Goal: Information Seeking & Learning: Learn about a topic

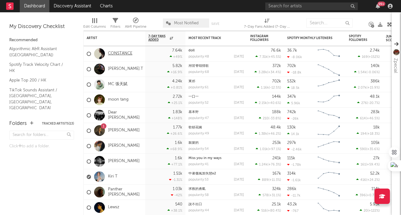
click at [123, 52] on link "CONSTANCE" at bounding box center [120, 53] width 24 height 5
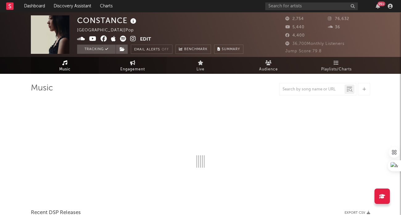
click at [140, 65] on link "Engagement" at bounding box center [133, 65] width 68 height 17
select select "1w"
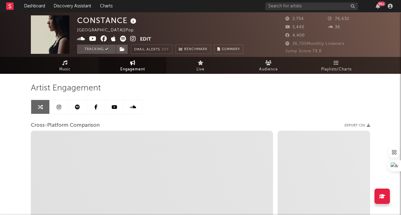
click at [56, 107] on link at bounding box center [59, 107] width 18 height 14
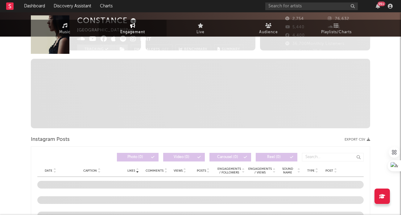
select select "1w"
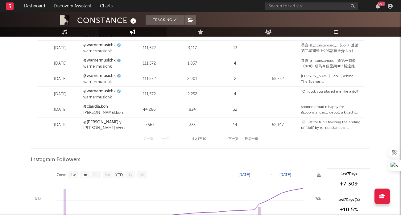
scroll to position [921, 0]
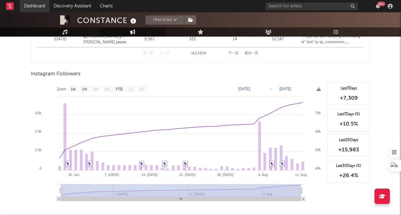
click at [39, 6] on link "Dashboard" at bounding box center [35, 6] width 30 height 12
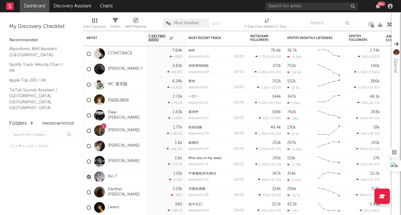
click at [126, 98] on link "moon tang" at bounding box center [118, 99] width 21 height 5
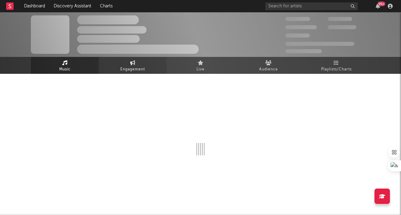
click at [134, 64] on icon at bounding box center [132, 62] width 5 height 5
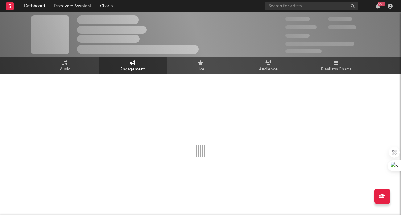
select select "1w"
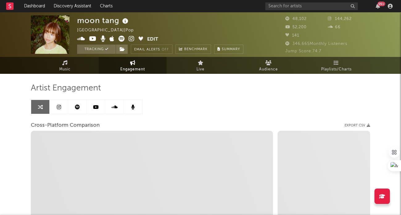
click at [58, 110] on link at bounding box center [59, 107] width 18 height 14
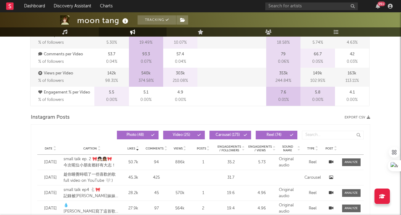
select select "6m"
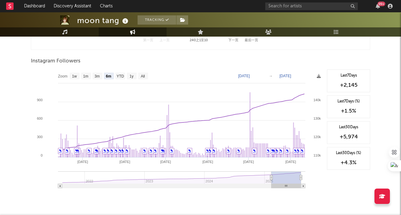
scroll to position [941, 0]
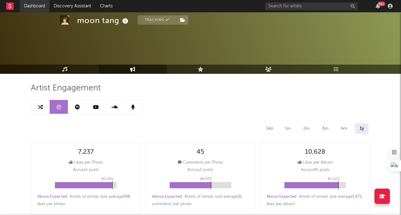
select select "1m"
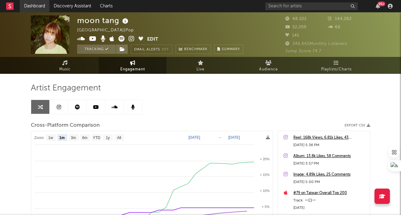
click at [36, 8] on link "Dashboard" at bounding box center [35, 6] width 30 height 12
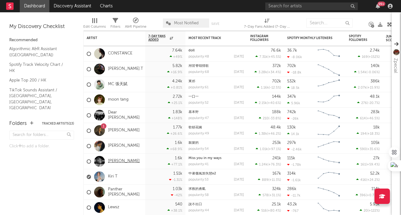
click at [125, 161] on link "[PERSON_NAME]" at bounding box center [124, 161] width 32 height 5
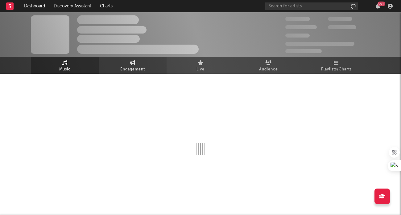
click at [139, 66] on span "Engagement" at bounding box center [132, 69] width 25 height 7
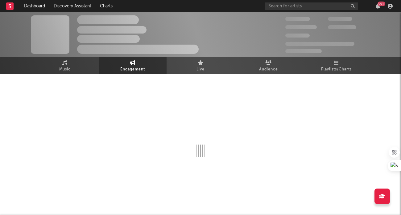
select select "1w"
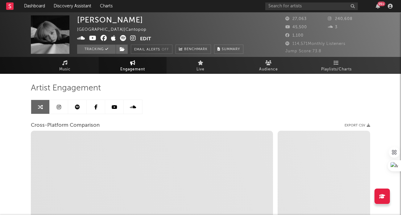
click at [61, 106] on link at bounding box center [59, 107] width 18 height 14
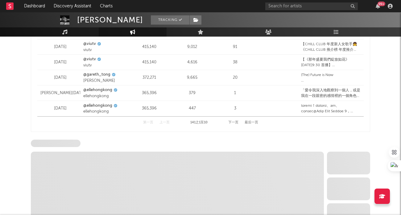
scroll to position [955, 0]
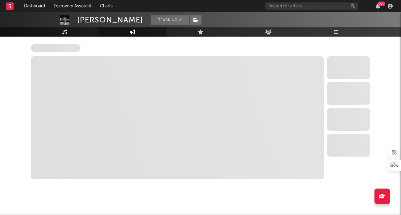
select select "6m"
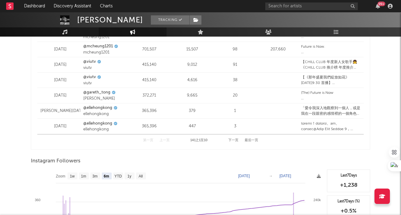
scroll to position [758, 0]
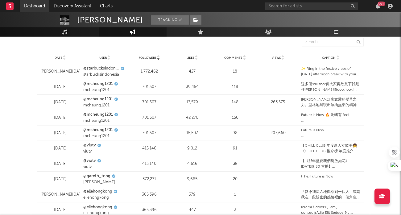
click at [37, 5] on link "Dashboard" at bounding box center [35, 6] width 30 height 12
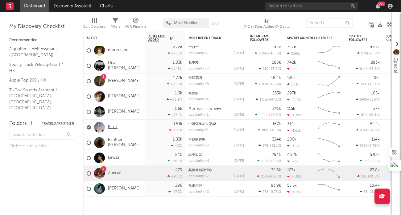
click at [114, 129] on link "Kiri T" at bounding box center [113, 127] width 10 height 5
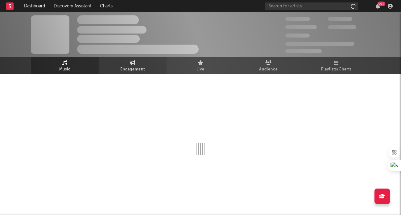
click at [129, 69] on span "Engagement" at bounding box center [132, 69] width 25 height 7
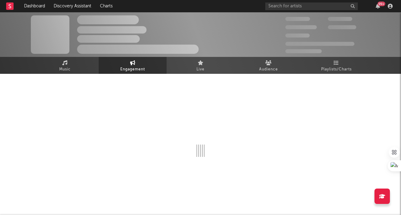
select select "1w"
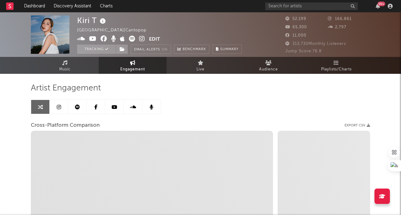
click at [48, 109] on link at bounding box center [40, 107] width 18 height 14
click at [58, 109] on icon at bounding box center [59, 107] width 4 height 5
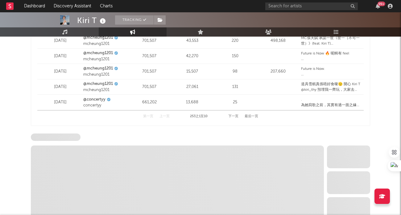
scroll to position [955, 0]
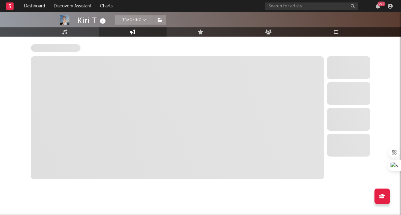
select select "6m"
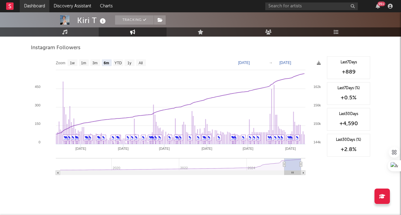
click at [38, 6] on link "Dashboard" at bounding box center [35, 6] width 30 height 12
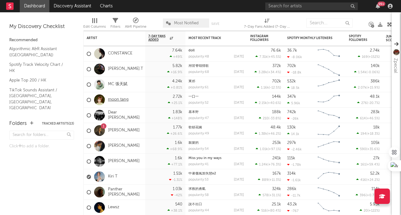
click at [121, 102] on link "moon tang" at bounding box center [118, 99] width 21 height 5
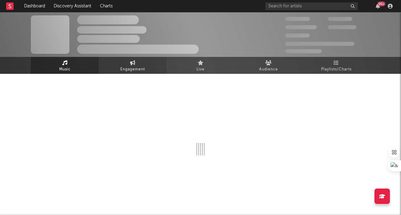
click at [135, 69] on span "Engagement" at bounding box center [132, 69] width 25 height 7
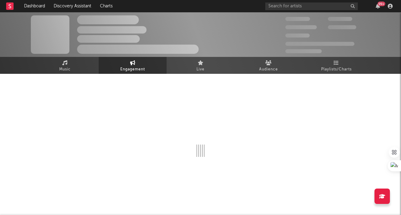
select select "1w"
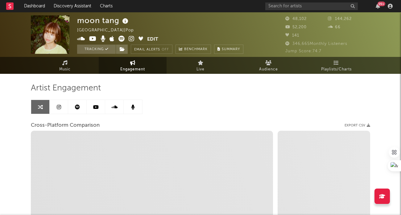
click at [58, 109] on icon at bounding box center [59, 107] width 4 height 5
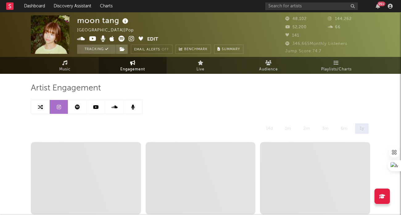
select select "6m"
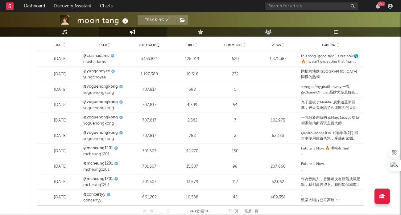
scroll to position [955, 0]
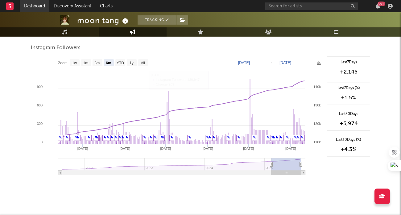
click at [37, 10] on link "Dashboard" at bounding box center [35, 6] width 30 height 12
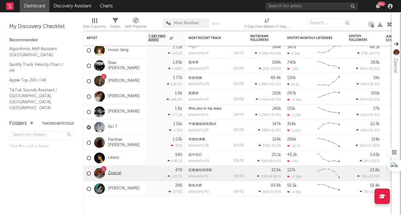
click at [116, 174] on link "Zpecial" at bounding box center [114, 173] width 13 height 5
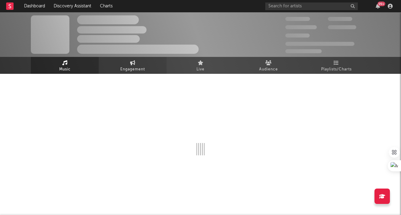
click at [137, 70] on span "Engagement" at bounding box center [132, 69] width 25 height 7
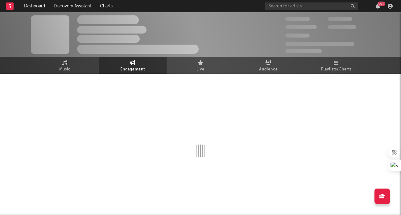
select select "1w"
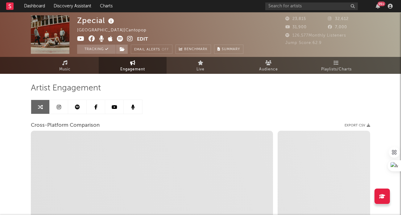
click at [59, 107] on icon at bounding box center [59, 107] width 4 height 5
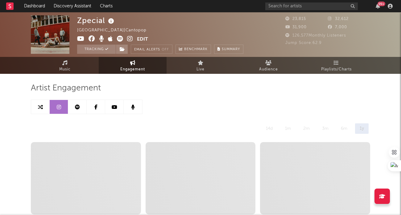
select select "6m"
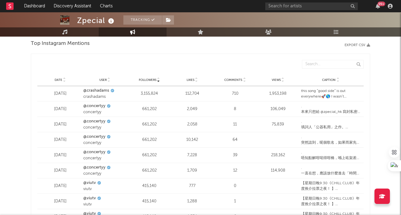
scroll to position [955, 0]
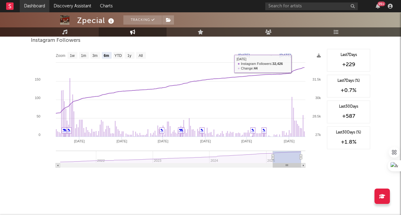
click at [44, 8] on link "Dashboard" at bounding box center [35, 6] width 30 height 12
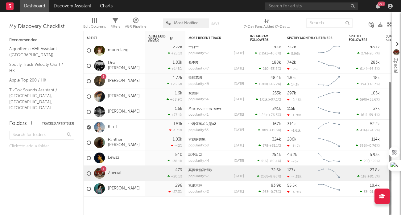
click at [118, 191] on link "[PERSON_NAME]" at bounding box center [124, 188] width 32 height 5
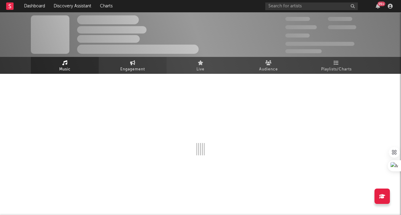
click at [132, 68] on span "Engagement" at bounding box center [132, 69] width 25 height 7
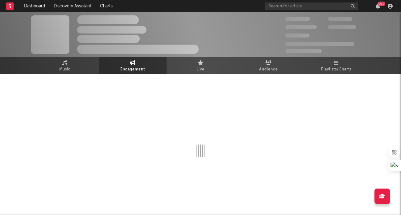
select select "1w"
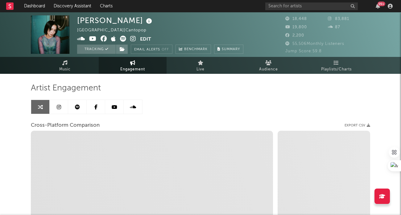
click at [49, 113] on link at bounding box center [40, 107] width 18 height 14
click at [56, 111] on link at bounding box center [59, 107] width 18 height 14
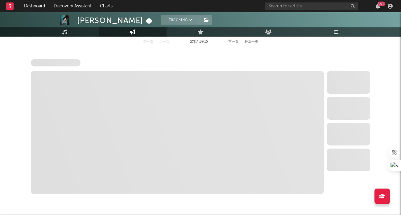
select select "6m"
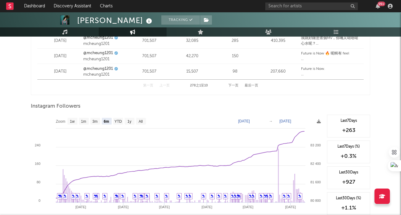
scroll to position [955, 0]
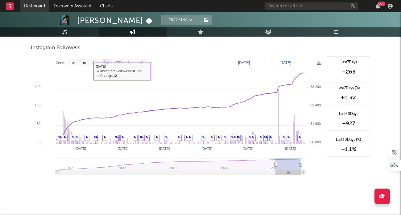
click at [34, 2] on link "Dashboard" at bounding box center [35, 6] width 30 height 12
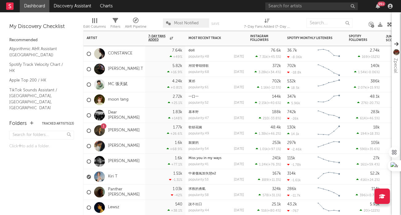
click at [130, 127] on div "1 [PERSON_NAME]" at bounding box center [113, 131] width 53 height 18
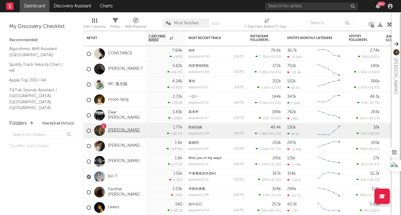
click at [129, 129] on link "[PERSON_NAME]" at bounding box center [124, 130] width 32 height 5
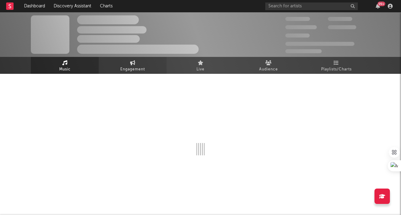
click at [143, 67] on span "Engagement" at bounding box center [132, 69] width 25 height 7
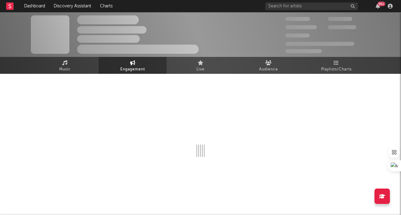
select select "1w"
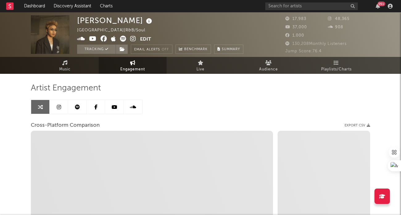
click at [55, 108] on link at bounding box center [59, 107] width 18 height 14
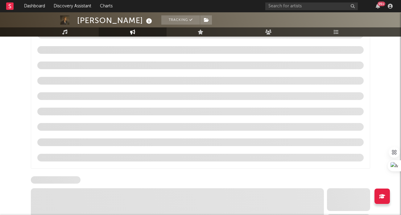
select select "6m"
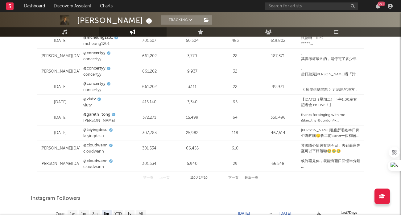
scroll to position [955, 0]
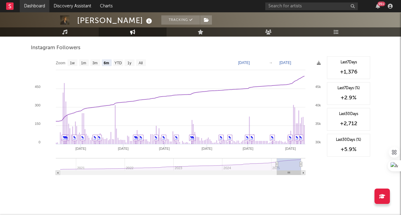
click at [39, 6] on link "Dashboard" at bounding box center [35, 6] width 30 height 12
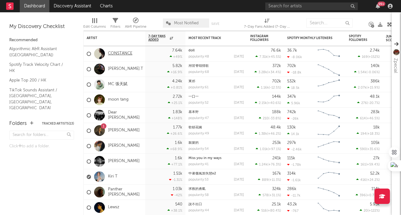
click at [126, 54] on link "CONSTANCE" at bounding box center [120, 53] width 24 height 5
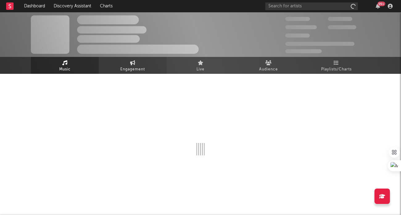
click at [138, 61] on link "Engagement" at bounding box center [133, 65] width 68 height 17
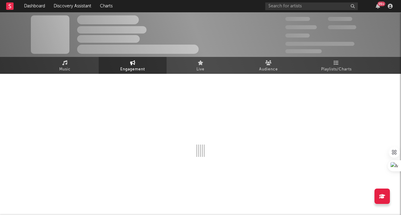
select select "1w"
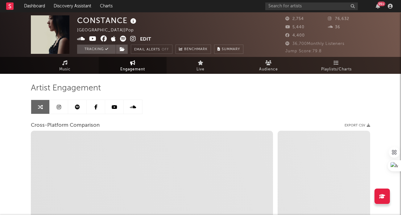
click at [58, 106] on icon at bounding box center [59, 107] width 4 height 5
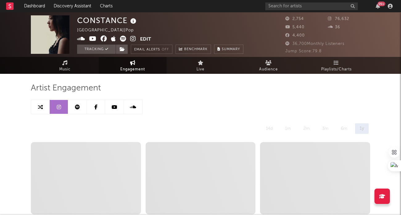
select select "1w"
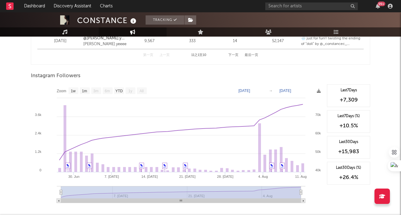
scroll to position [919, 0]
click at [43, 8] on link "Dashboard" at bounding box center [35, 6] width 30 height 12
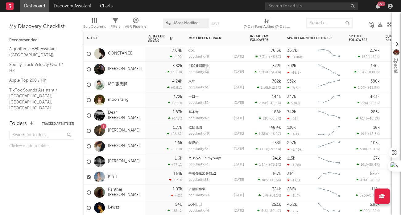
click at [120, 73] on div "[PERSON_NAME].T" at bounding box center [115, 69] width 56 height 18
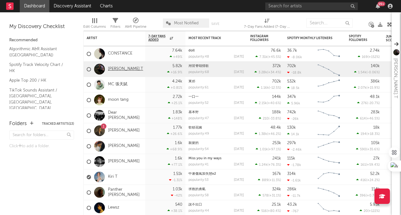
click at [120, 69] on link "[PERSON_NAME].T" at bounding box center [125, 69] width 35 height 5
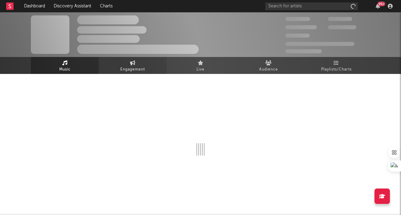
click at [133, 63] on icon at bounding box center [132, 62] width 5 height 5
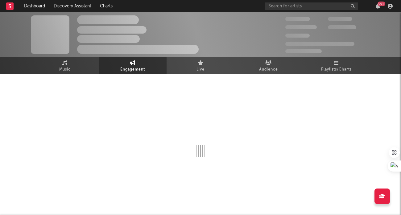
select select "1w"
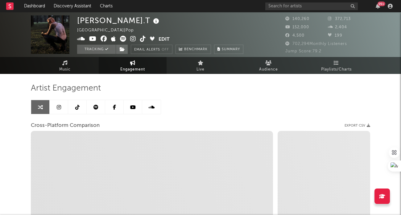
click at [55, 108] on link at bounding box center [59, 107] width 18 height 14
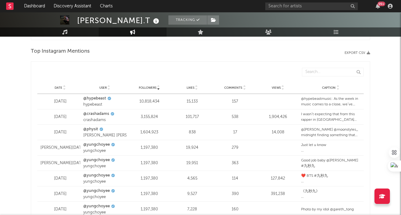
scroll to position [955, 0]
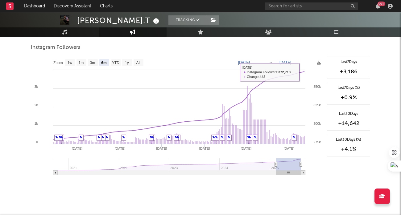
click at [313, 43] on div "Instagram Followers" at bounding box center [200, 48] width 339 height 10
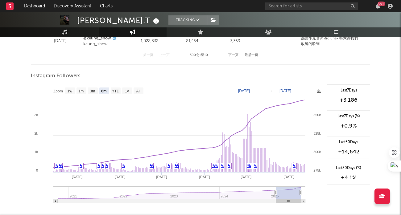
scroll to position [924, 0]
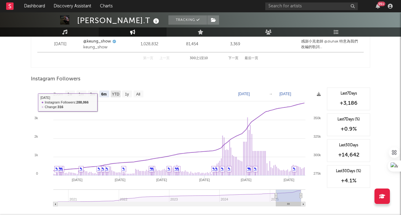
click at [116, 92] on text "YTD" at bounding box center [115, 94] width 7 height 4
select select "YTD"
type input "[DATE]"
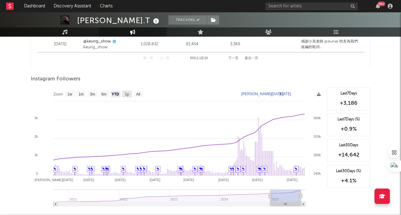
click at [125, 92] on text "1y" at bounding box center [127, 94] width 4 height 4
select select "1y"
type input "[DATE]"
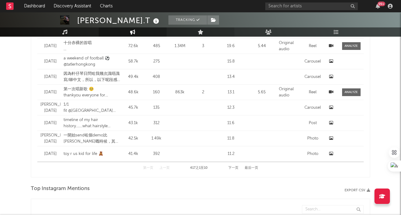
scroll to position [861, 0]
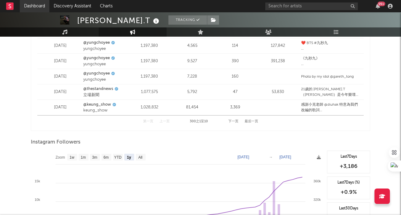
click at [38, 6] on link "Dashboard" at bounding box center [35, 6] width 30 height 12
